Goal: Task Accomplishment & Management: Complete application form

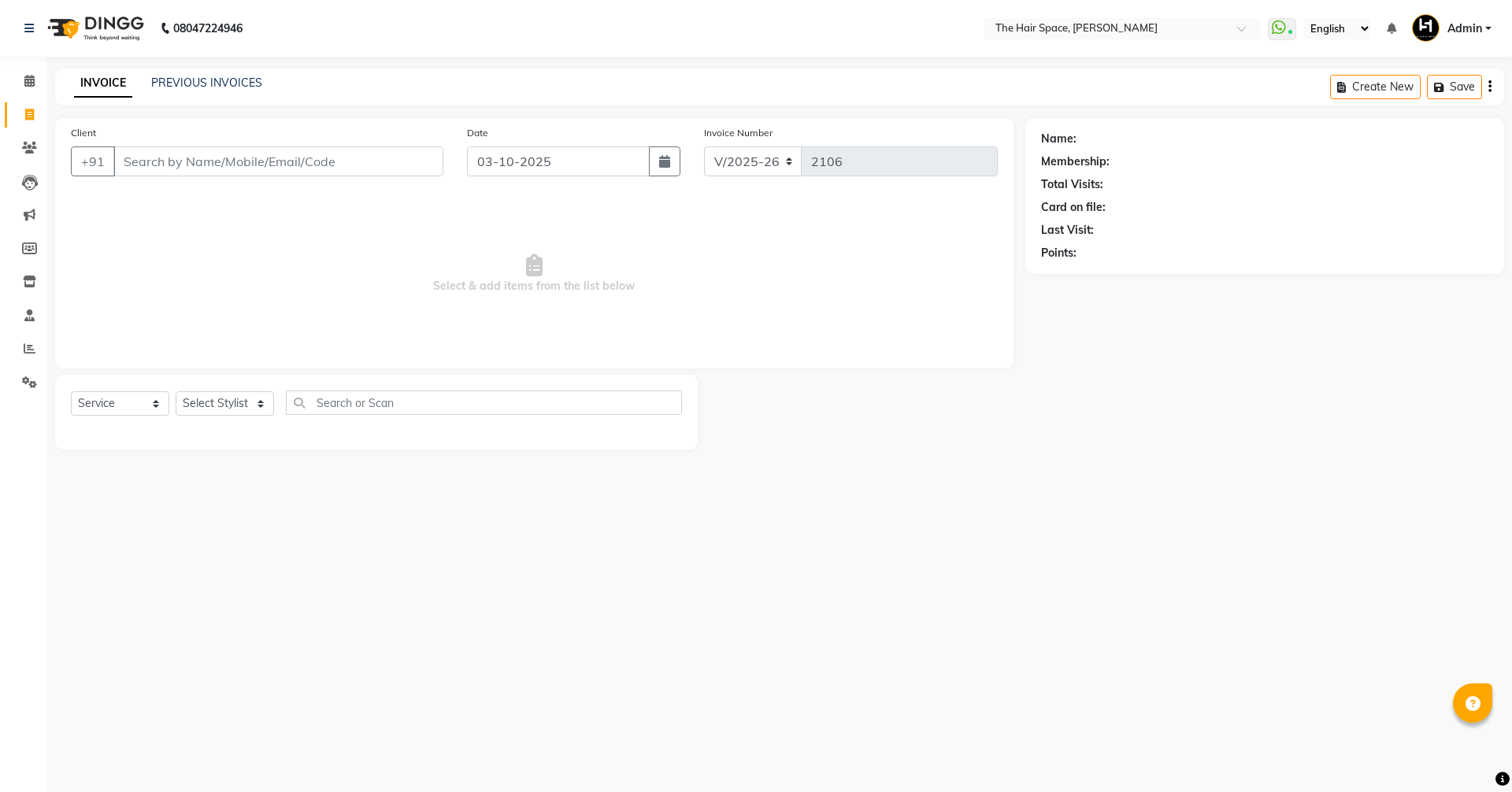
select select "6663"
select select "service"
click at [209, 185] on div "Client +91" at bounding box center [257, 156] width 396 height 64
click at [211, 162] on input "Client" at bounding box center [278, 161] width 330 height 30
click at [211, 161] on input "Client" at bounding box center [278, 161] width 330 height 30
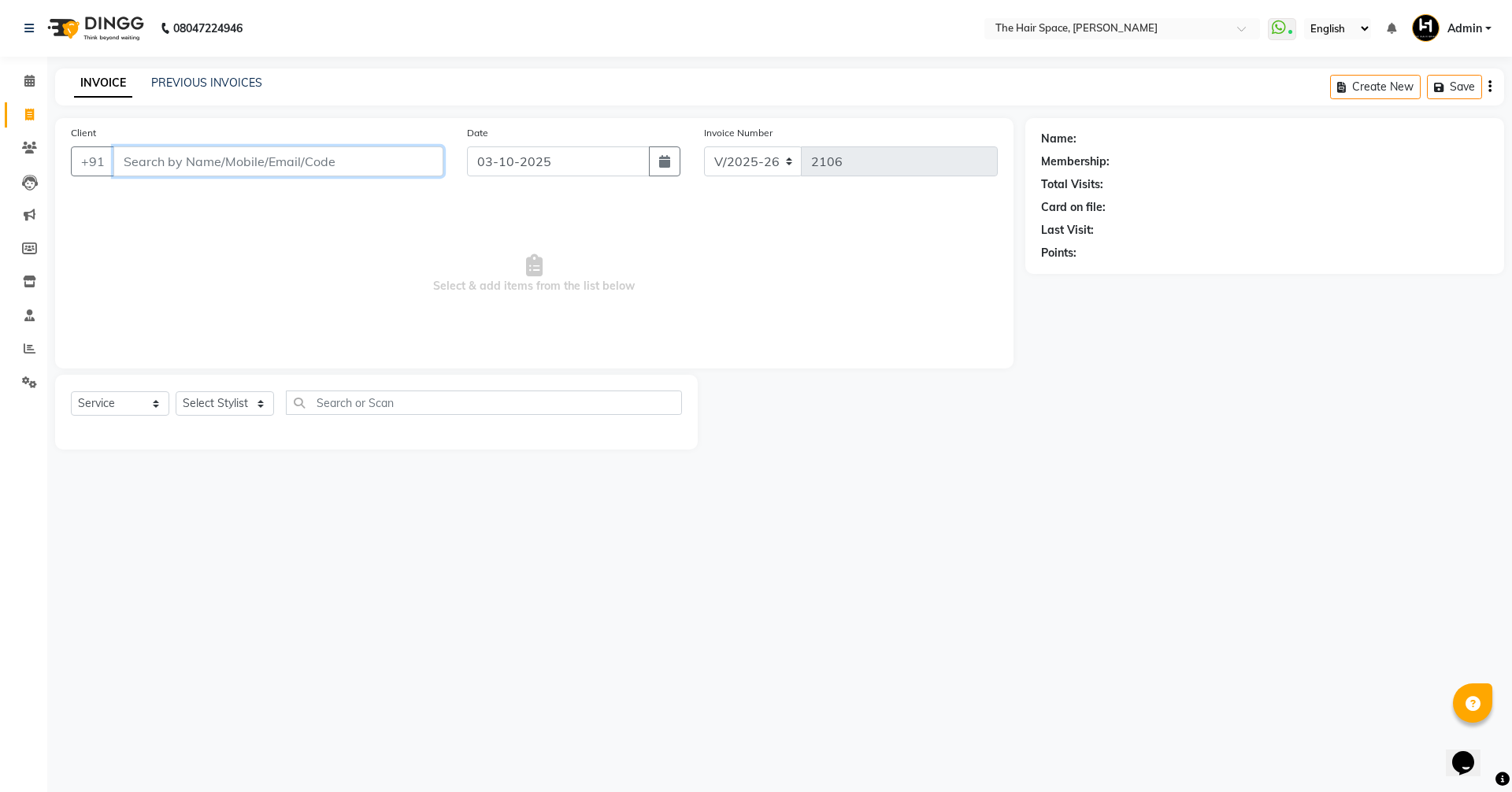
click at [211, 161] on input "Client" at bounding box center [278, 161] width 330 height 30
type input "6356862144"
click at [389, 158] on span "Add Client" at bounding box center [403, 161] width 62 height 15
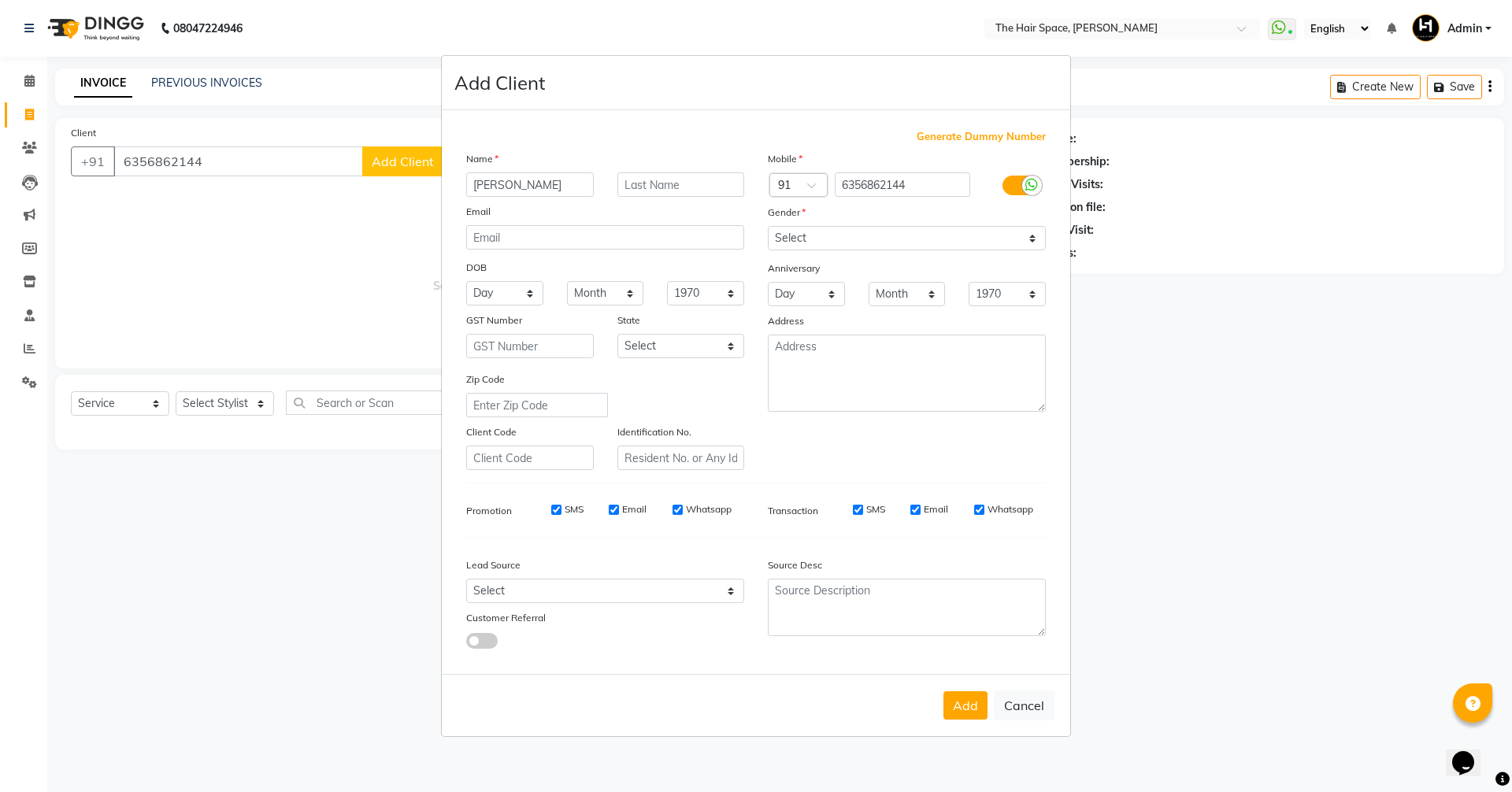
type input "[PERSON_NAME]"
click at [644, 189] on input "text" at bounding box center [681, 184] width 128 height 24
type input "[PERSON_NAME] s"
click at [845, 255] on div "Mobile Country Code × 91 6356862144 Gender Select [DEMOGRAPHIC_DATA] [DEMOGRAPH…" at bounding box center [906, 309] width 302 height 320
click at [843, 243] on select "Select [DEMOGRAPHIC_DATA] [DEMOGRAPHIC_DATA] Other Prefer Not To Say" at bounding box center [906, 237] width 278 height 24
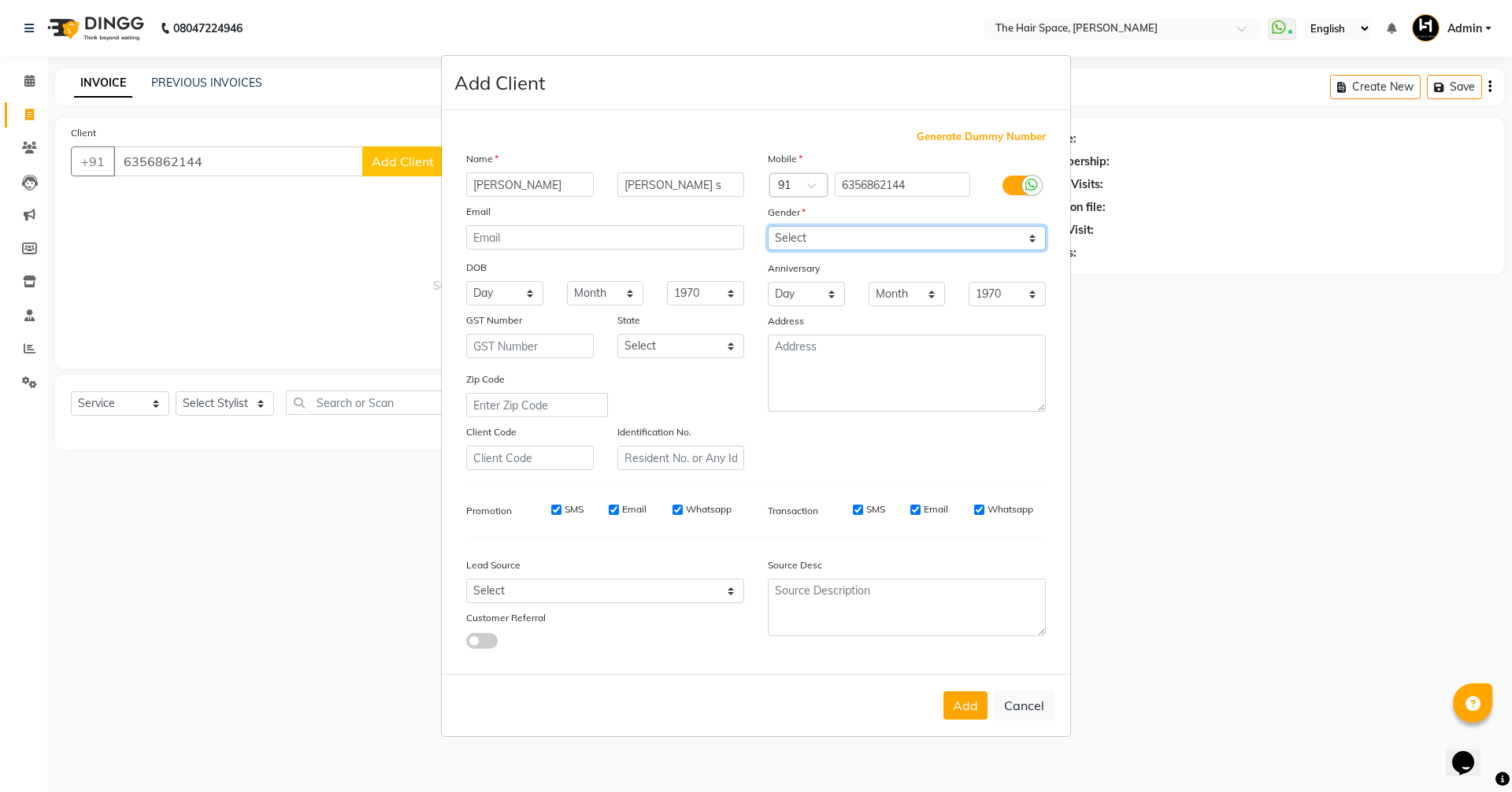
select select "[DEMOGRAPHIC_DATA]"
click at [768, 226] on select "Select [DEMOGRAPHIC_DATA] [DEMOGRAPHIC_DATA] Other Prefer Not To Say" at bounding box center [906, 237] width 278 height 24
click at [968, 695] on button "Add" at bounding box center [965, 705] width 44 height 28
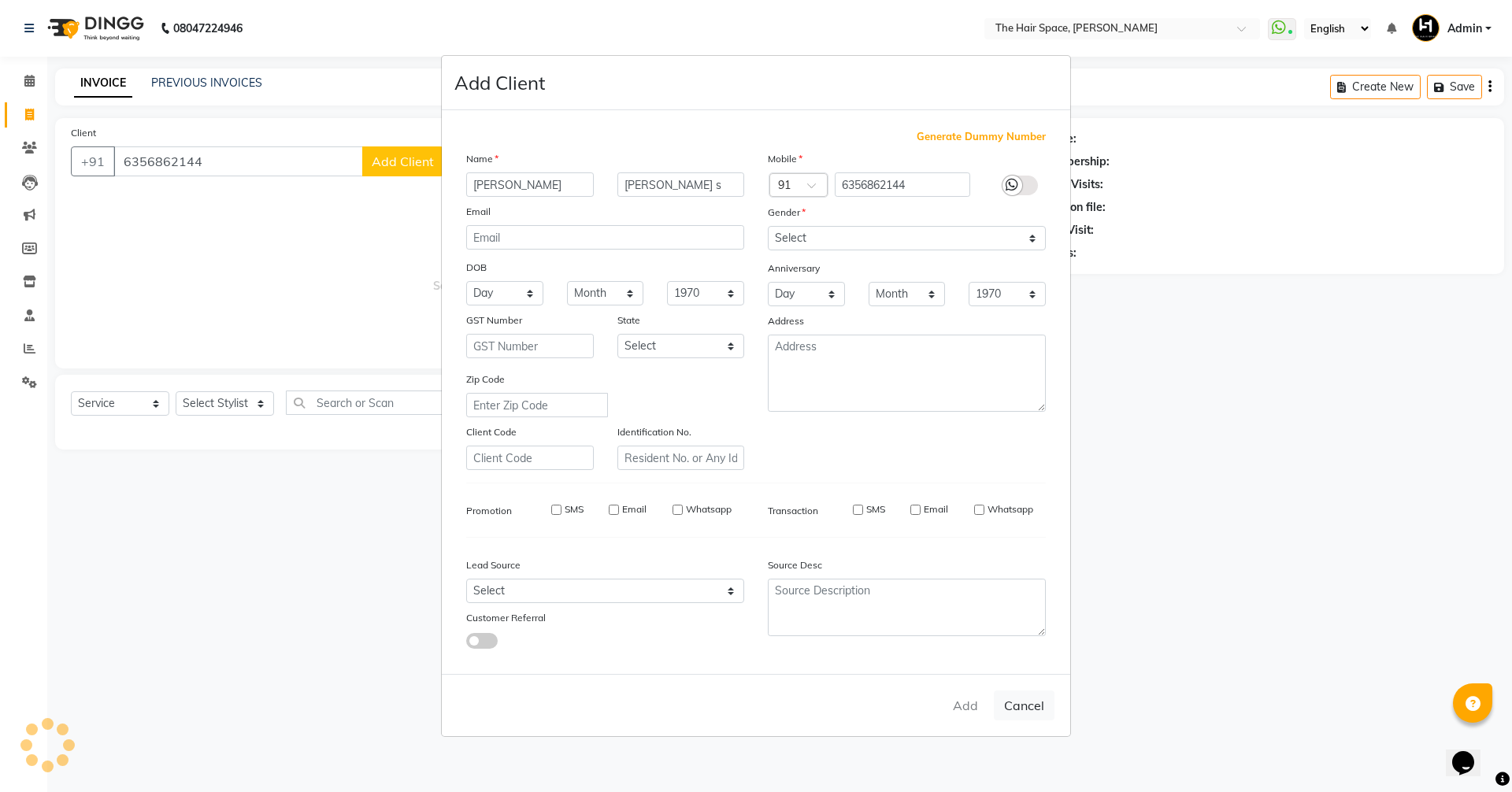
select select
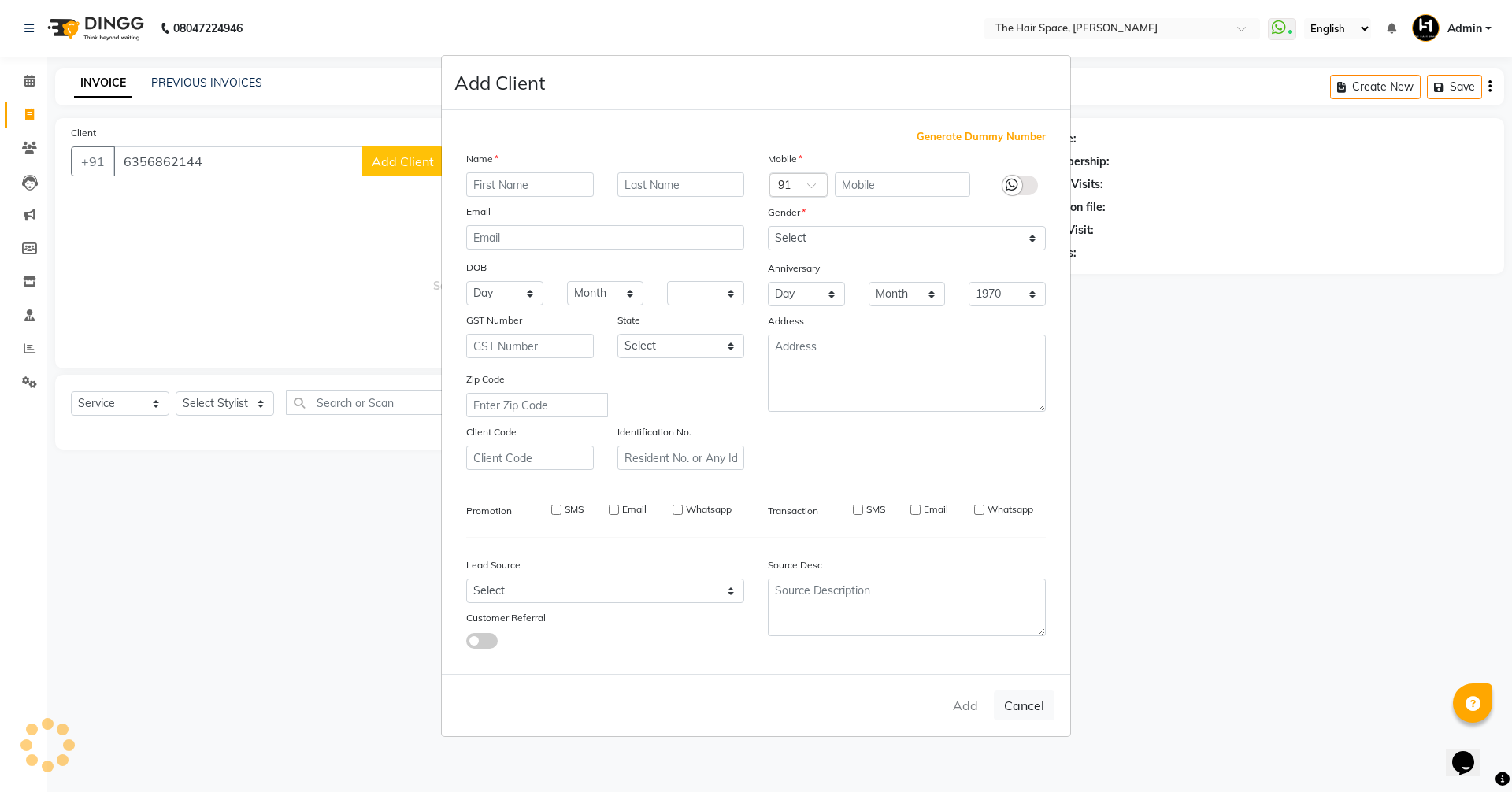
select select
checkbox input "false"
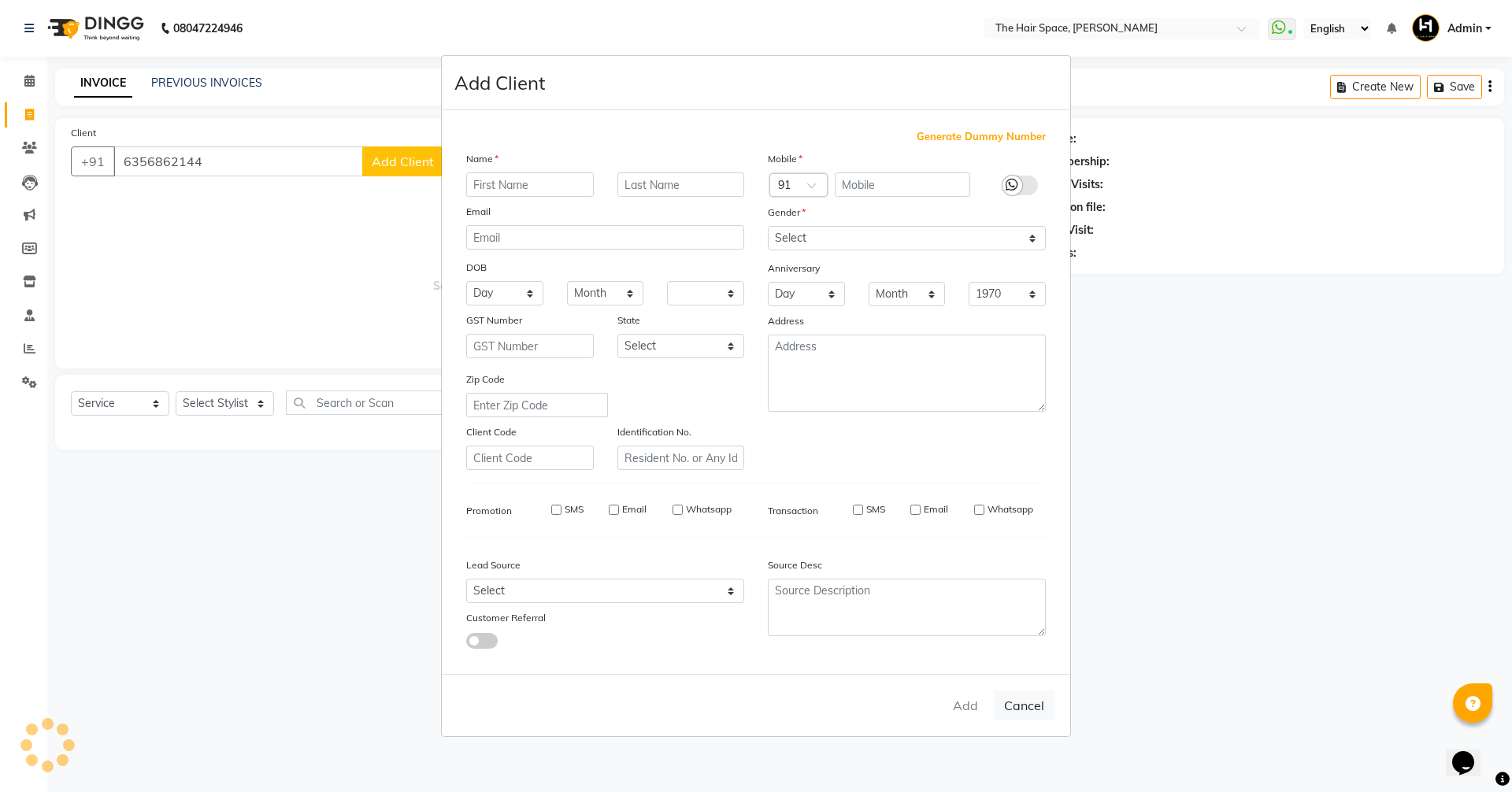
checkbox input "false"
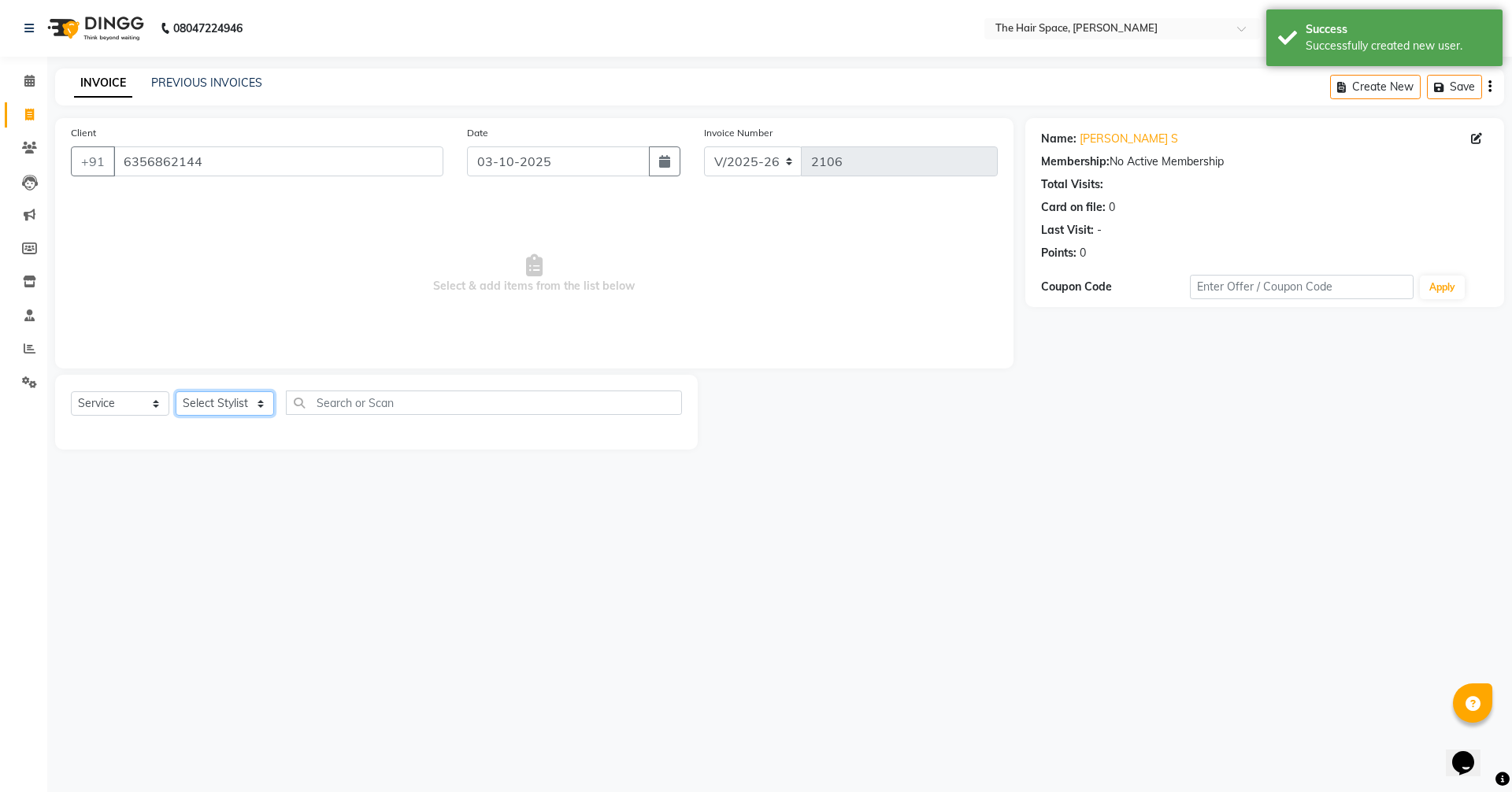
click at [240, 396] on select "Select Stylist [PERSON_NAME] Nai [PERSON_NAME] [PERSON_NAME] Unknown" at bounding box center [225, 403] width 98 height 24
select select "51969"
click at [176, 391] on select "Select Stylist [PERSON_NAME] Nai [PERSON_NAME] [PERSON_NAME] Unknown" at bounding box center [225, 403] width 98 height 24
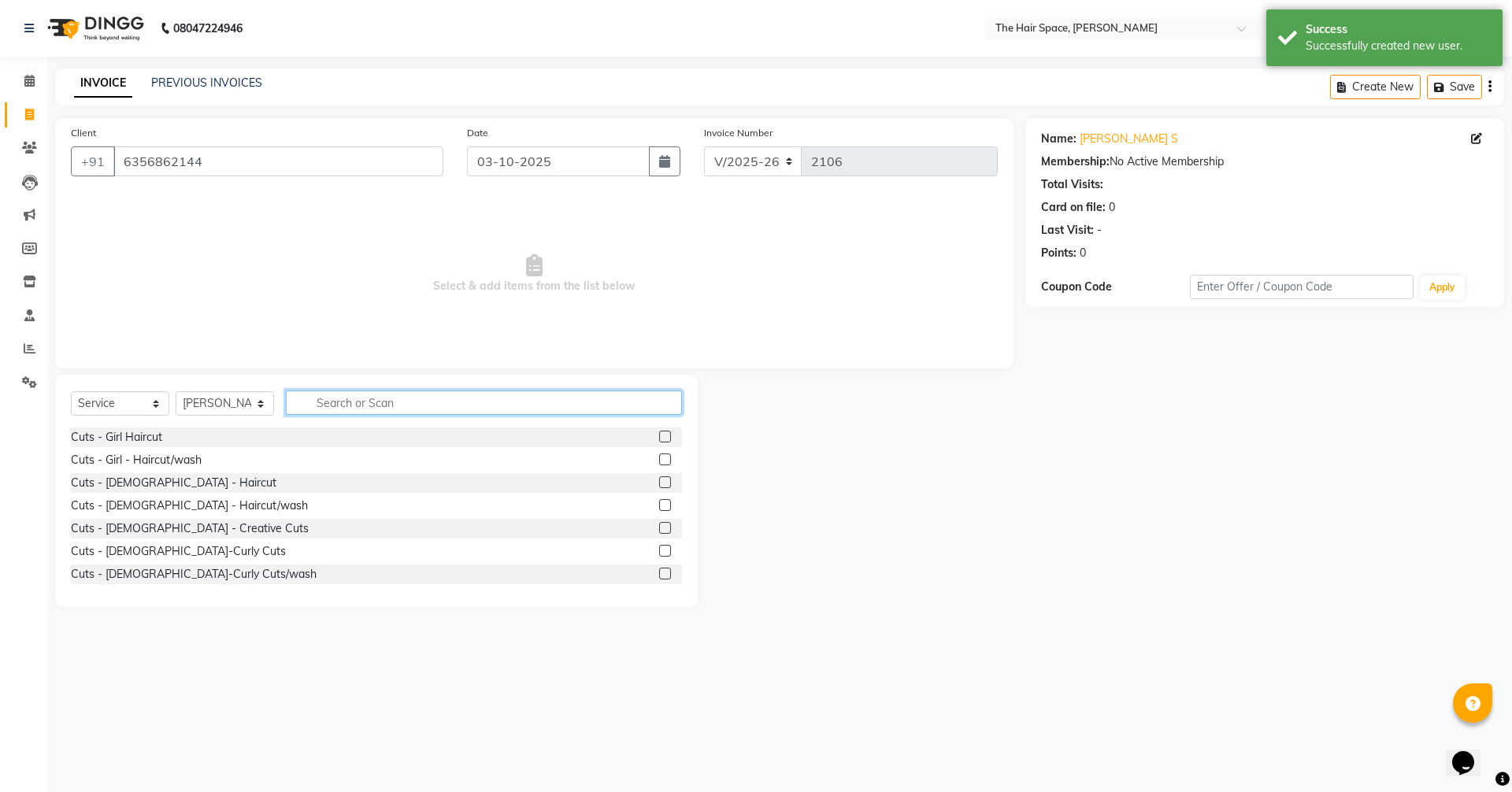
click at [340, 413] on input "text" at bounding box center [483, 402] width 396 height 24
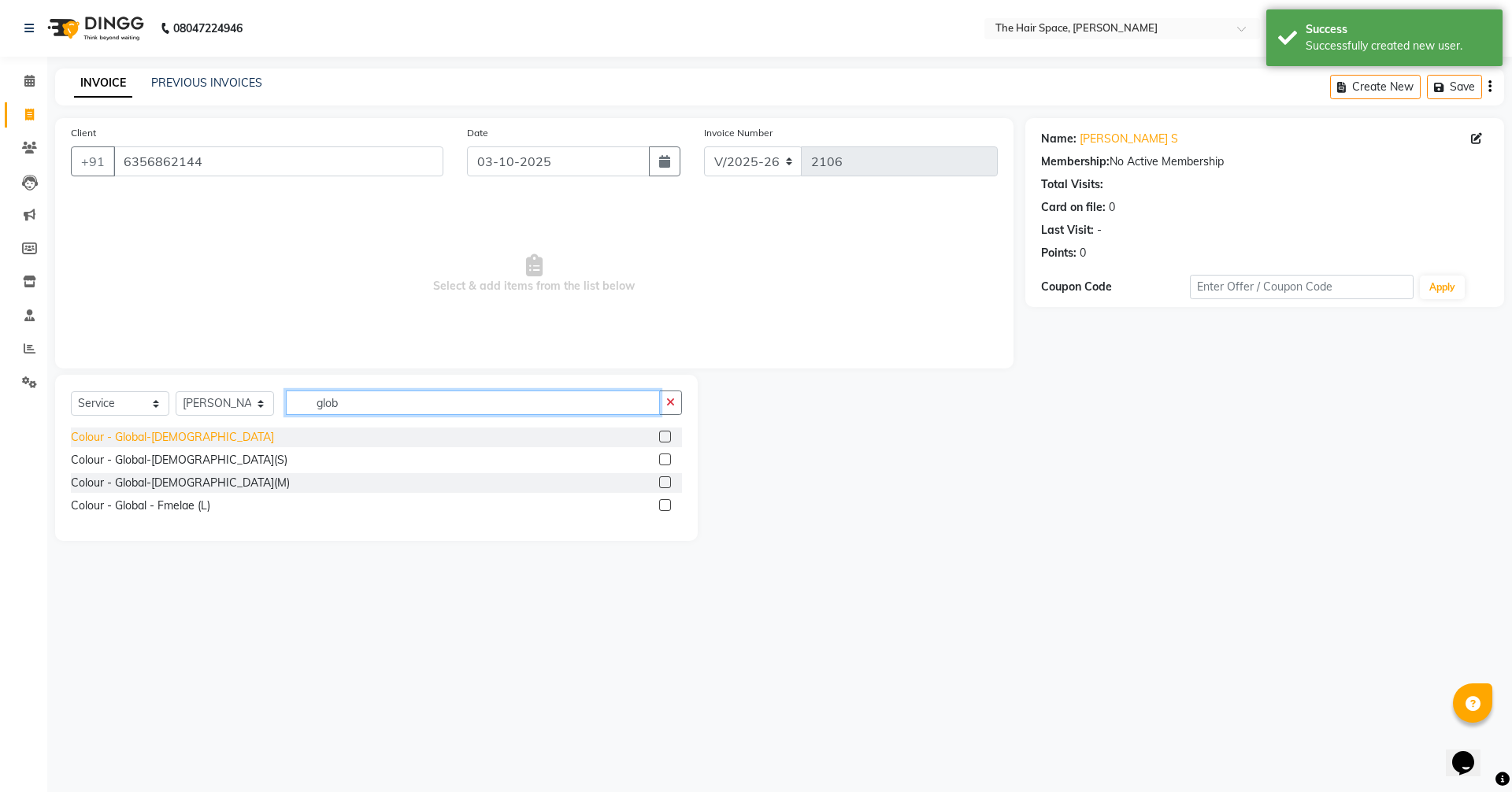
type input "glob"
click at [162, 433] on div "Colour - Global-[DEMOGRAPHIC_DATA]" at bounding box center [172, 436] width 203 height 16
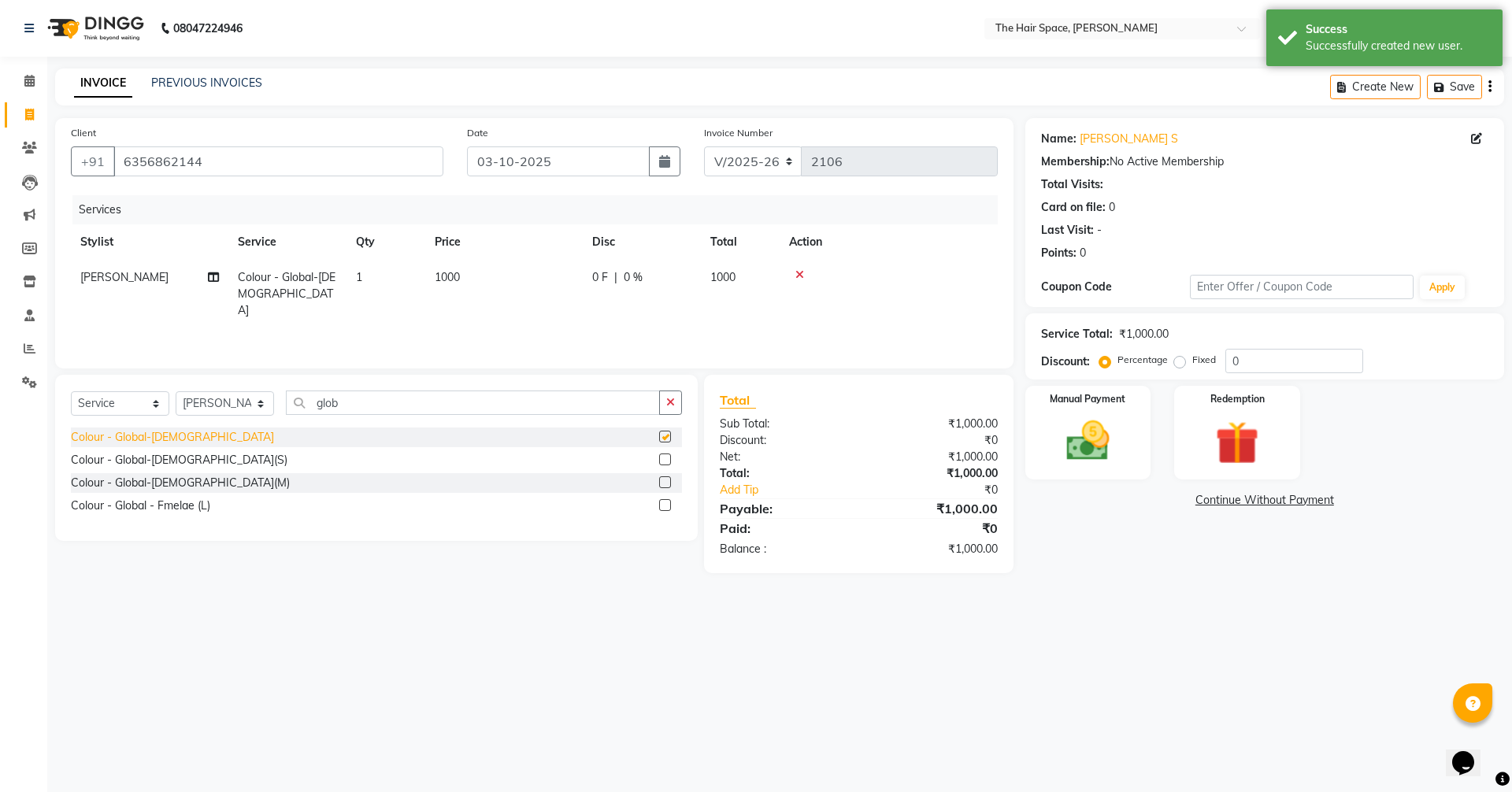
checkbox input "false"
click at [334, 407] on input "glob" at bounding box center [472, 402] width 374 height 24
click at [342, 407] on input "glob" at bounding box center [472, 402] width 374 height 24
type input "g"
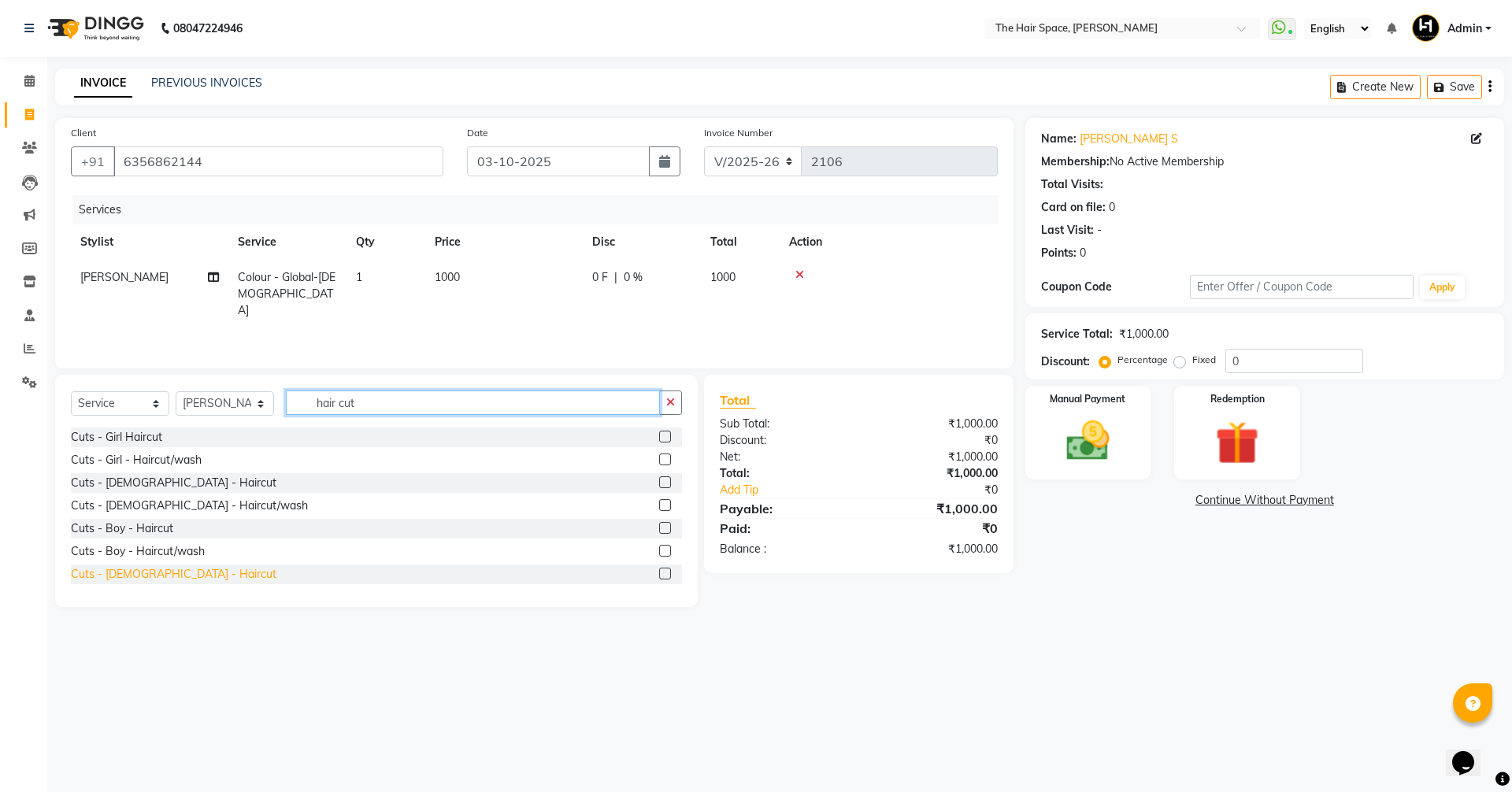
type input "hair cut"
click at [161, 568] on div "Cuts - [DEMOGRAPHIC_DATA] - Haircut" at bounding box center [174, 574] width 206 height 16
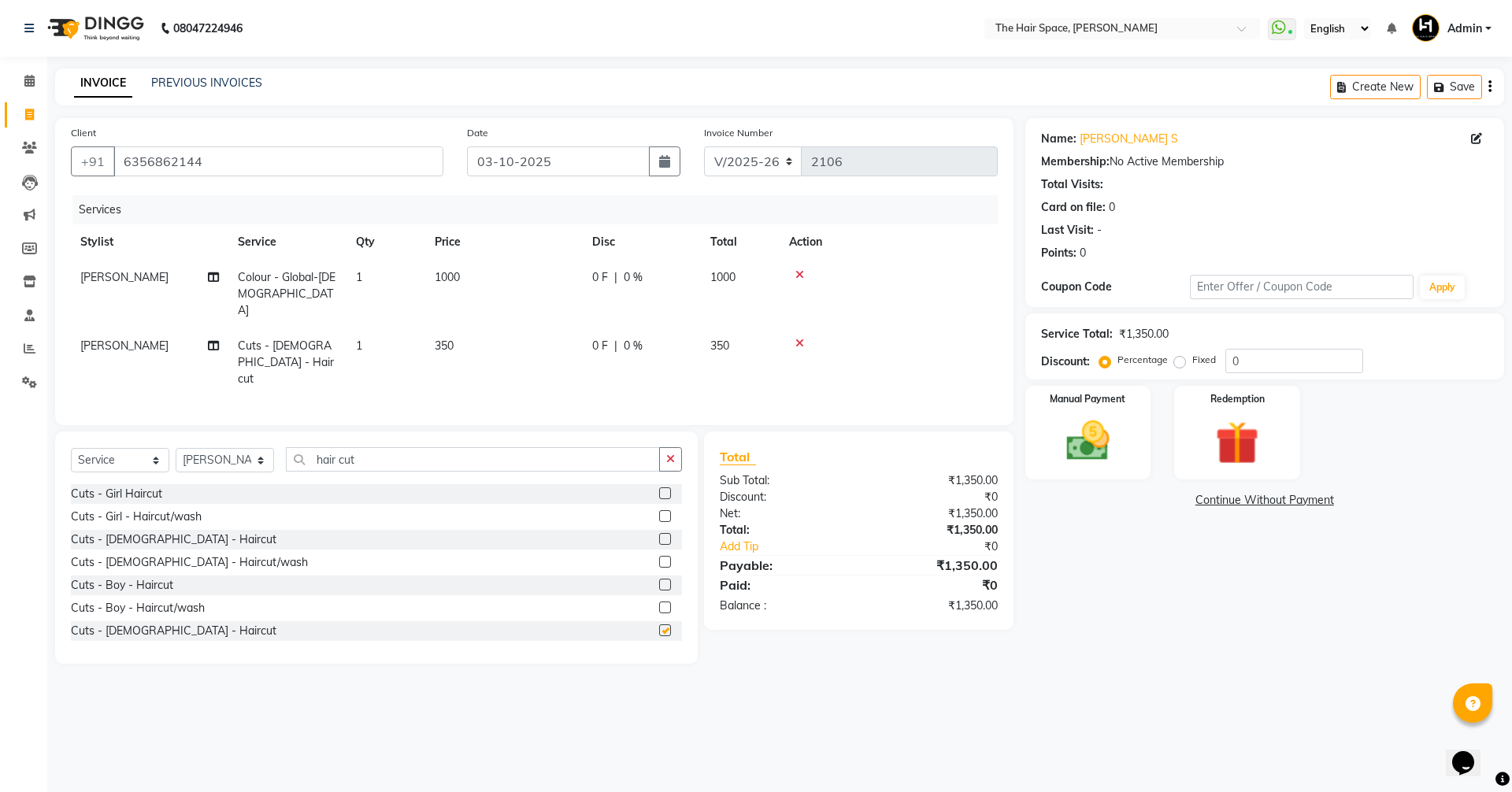
checkbox input "false"
click at [377, 447] on input "hair cut" at bounding box center [472, 458] width 374 height 24
type input "h"
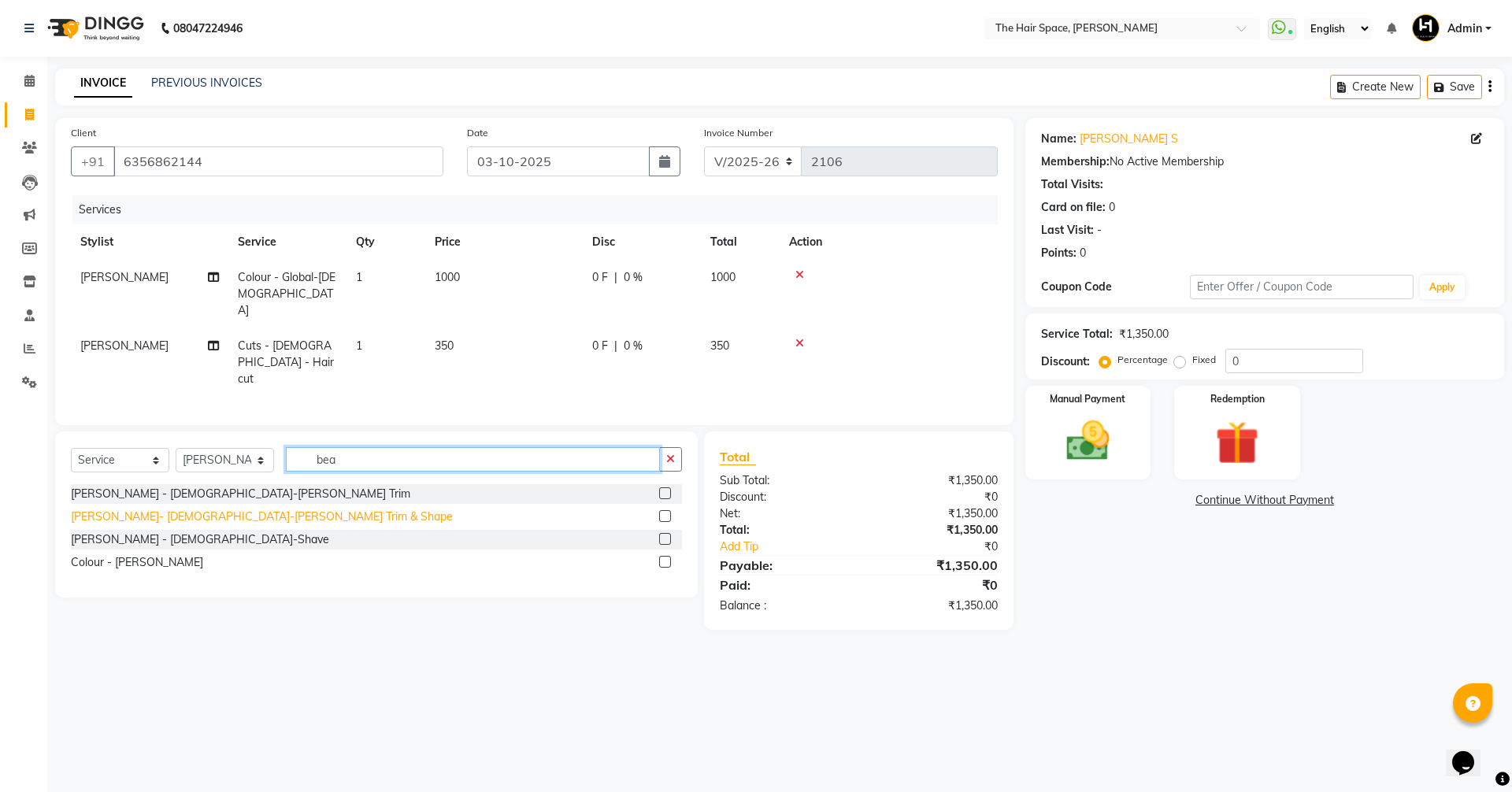
type input "bea"
click at [222, 508] on div "[PERSON_NAME]- [DEMOGRAPHIC_DATA]-[PERSON_NAME] Trim & Shape" at bounding box center [261, 516] width 382 height 16
checkbox input "false"
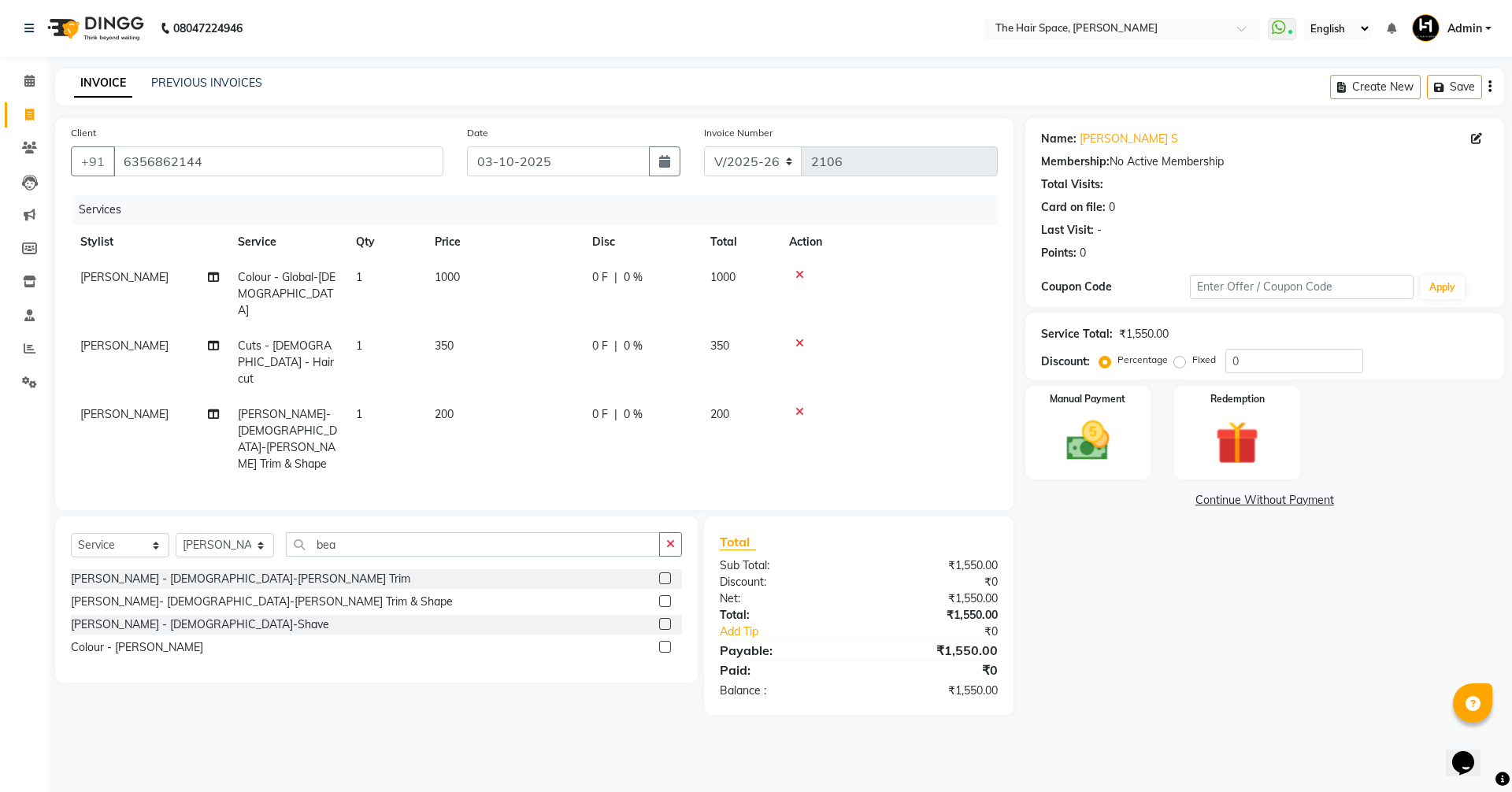
click at [672, 305] on td "0 F | 0 %" at bounding box center [641, 293] width 118 height 68
select select "51969"
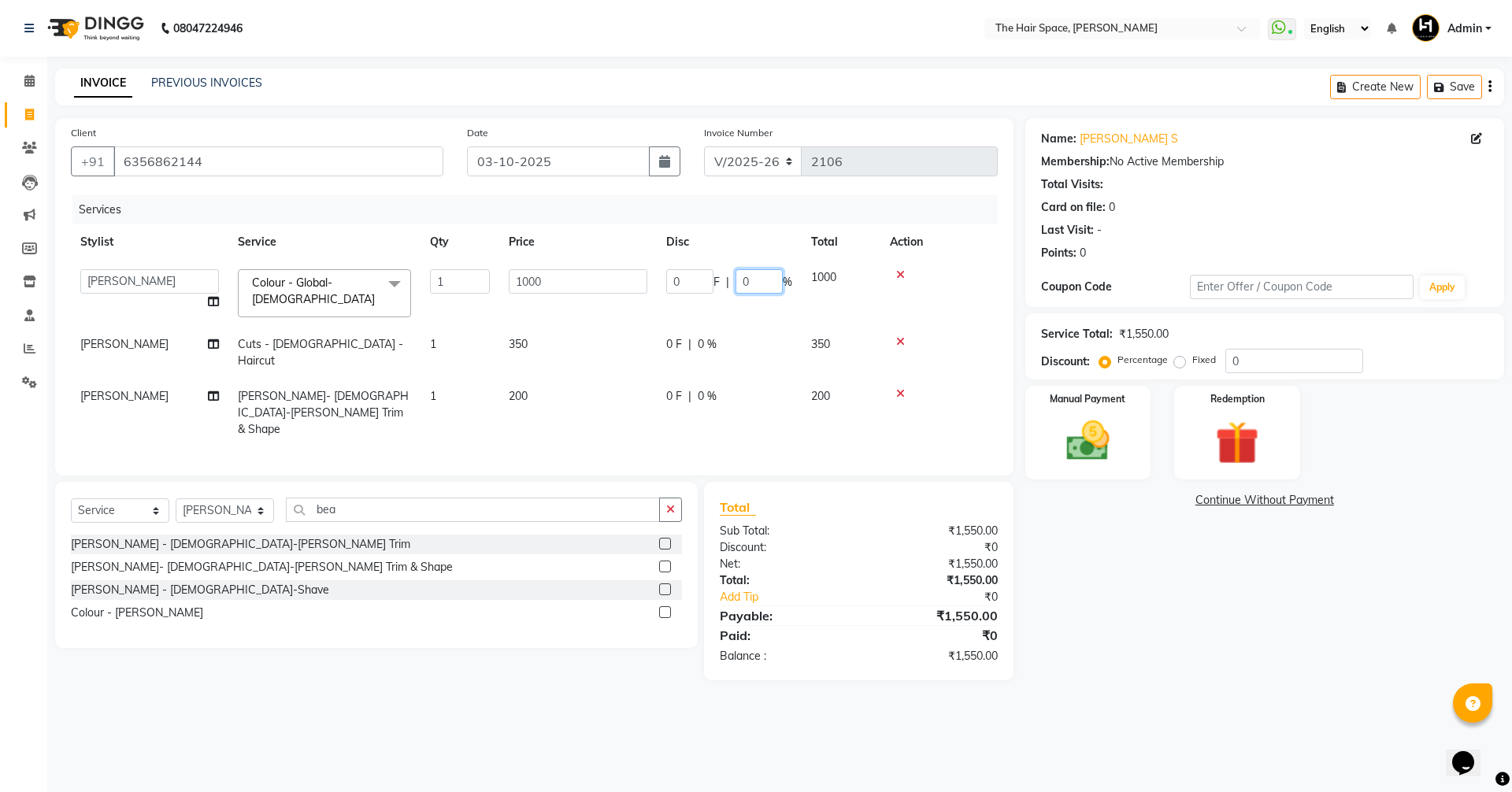
click at [768, 285] on input "0" at bounding box center [758, 281] width 47 height 24
type input "020"
click at [1098, 649] on main "INVOICE PREVIOUS INVOICES Create New Save Client [PHONE_NUMBER] Date [DATE] Inv…" at bounding box center [780, 385] width 1465 height 635
